Goal: Entertainment & Leisure: Browse casually

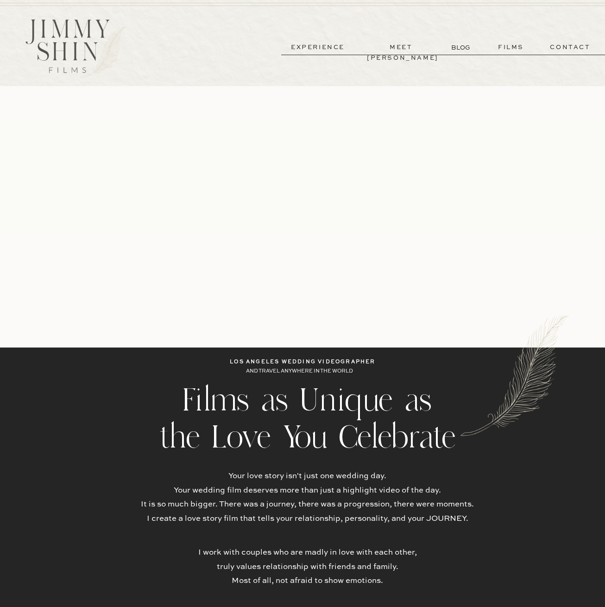
click at [406, 48] on p "meet [PERSON_NAME]" at bounding box center [401, 47] width 69 height 11
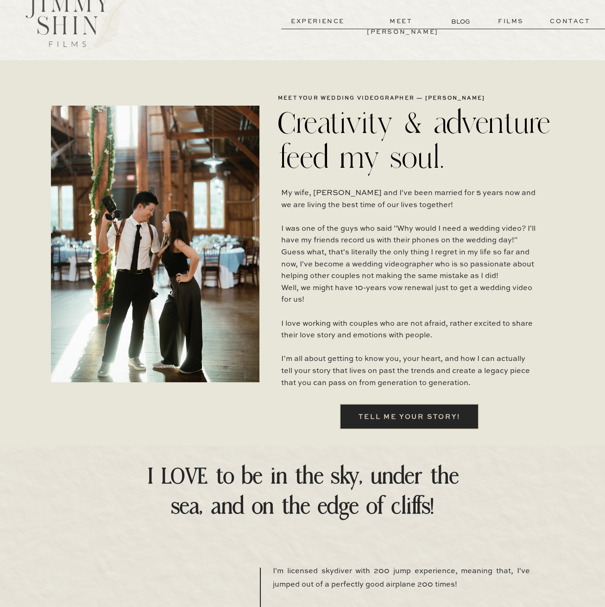
scroll to position [25, 0]
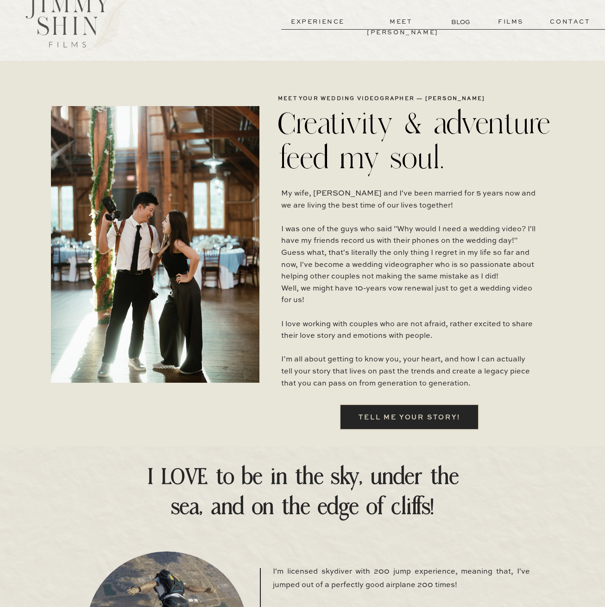
click at [515, 26] on p "films" at bounding box center [510, 22] width 45 height 11
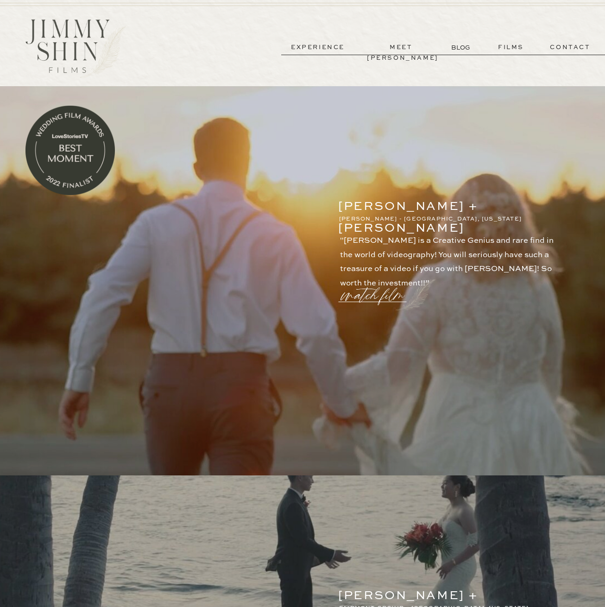
click at [390, 294] on p "watch film" at bounding box center [375, 289] width 67 height 35
click at [393, 298] on p "watch film" at bounding box center [375, 289] width 67 height 35
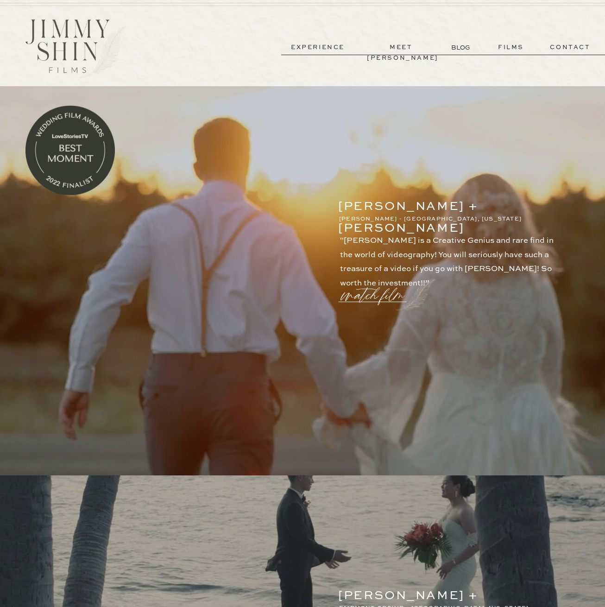
click at [382, 293] on p "watch film" at bounding box center [375, 289] width 67 height 35
click at [525, 189] on icon at bounding box center [524, 185] width 27 height 27
click at [568, 50] on p "contact" at bounding box center [570, 47] width 67 height 11
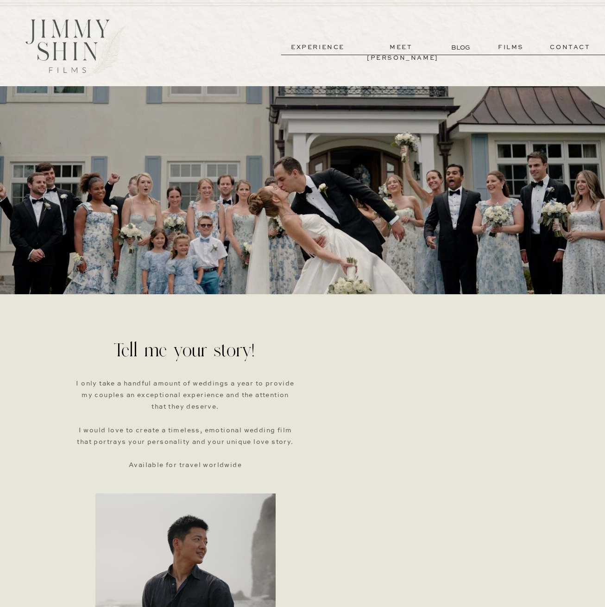
click at [406, 47] on p "meet [PERSON_NAME]" at bounding box center [401, 47] width 69 height 11
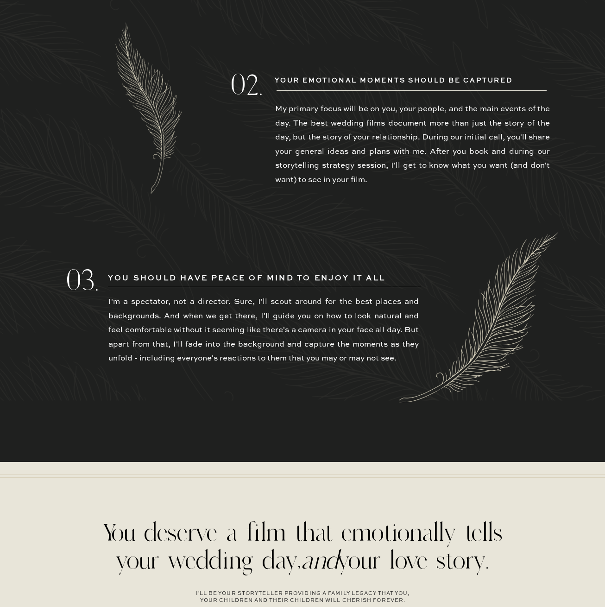
scroll to position [2156, 0]
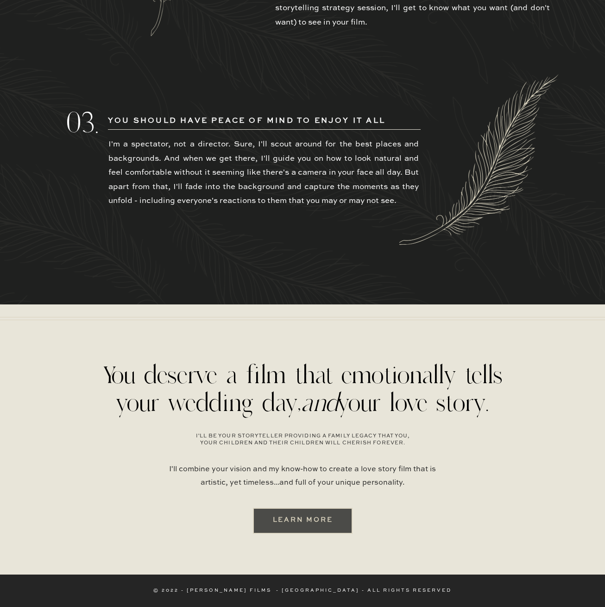
click at [326, 529] on div at bounding box center [303, 521] width 100 height 26
click at [290, 512] on div at bounding box center [303, 521] width 100 height 26
click at [295, 523] on b "learn more" at bounding box center [303, 520] width 60 height 6
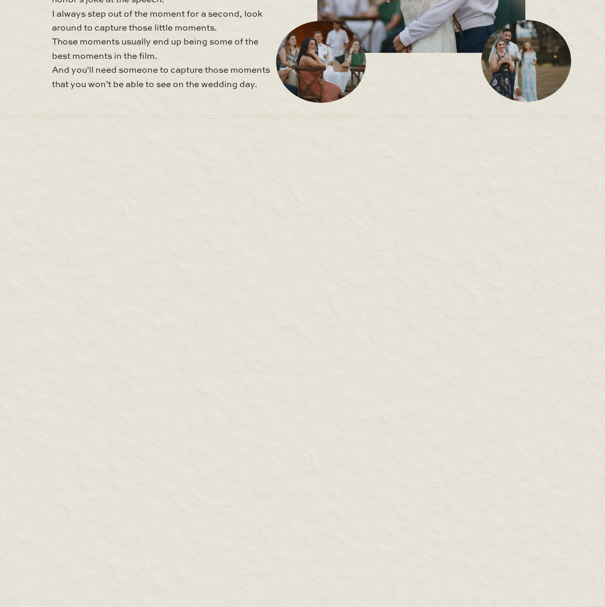
scroll to position [3805, 0]
